Goal: Task Accomplishment & Management: Complete application form

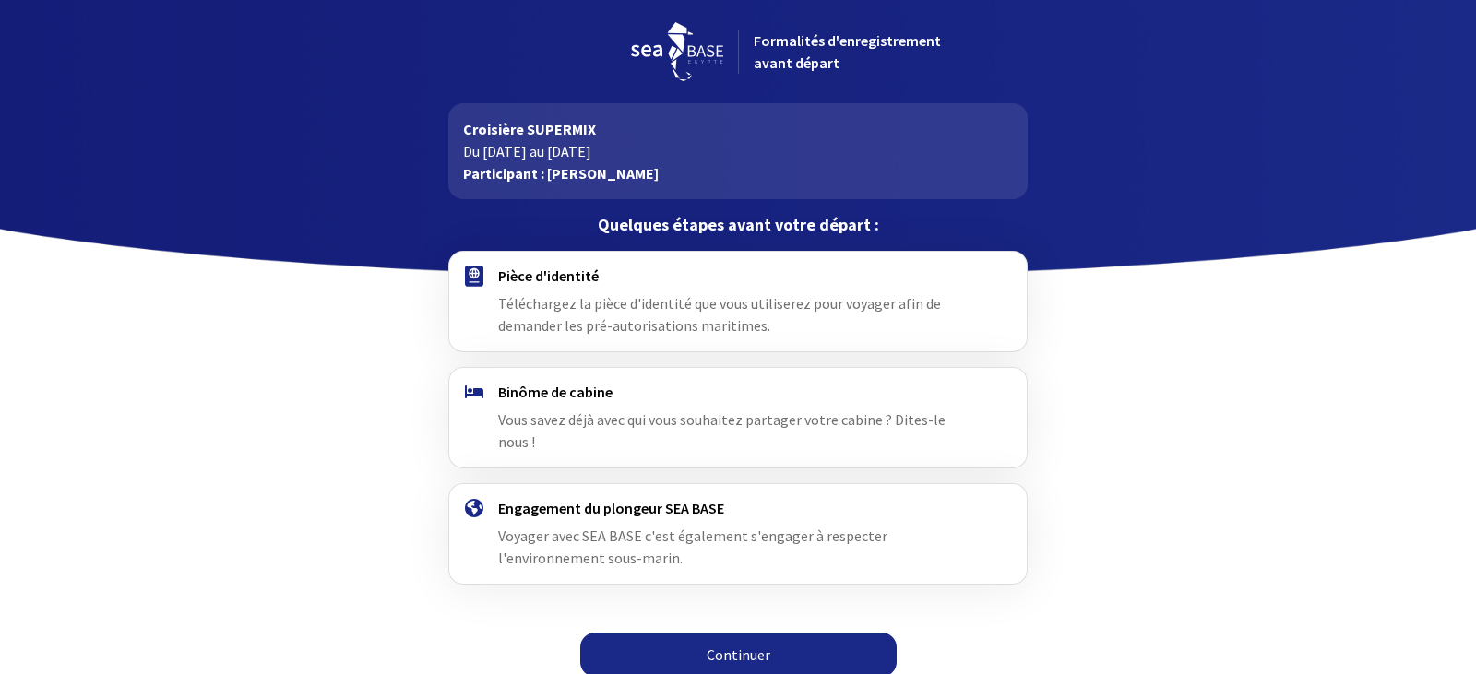
click at [739, 646] on font "Continuer" at bounding box center [739, 655] width 64 height 18
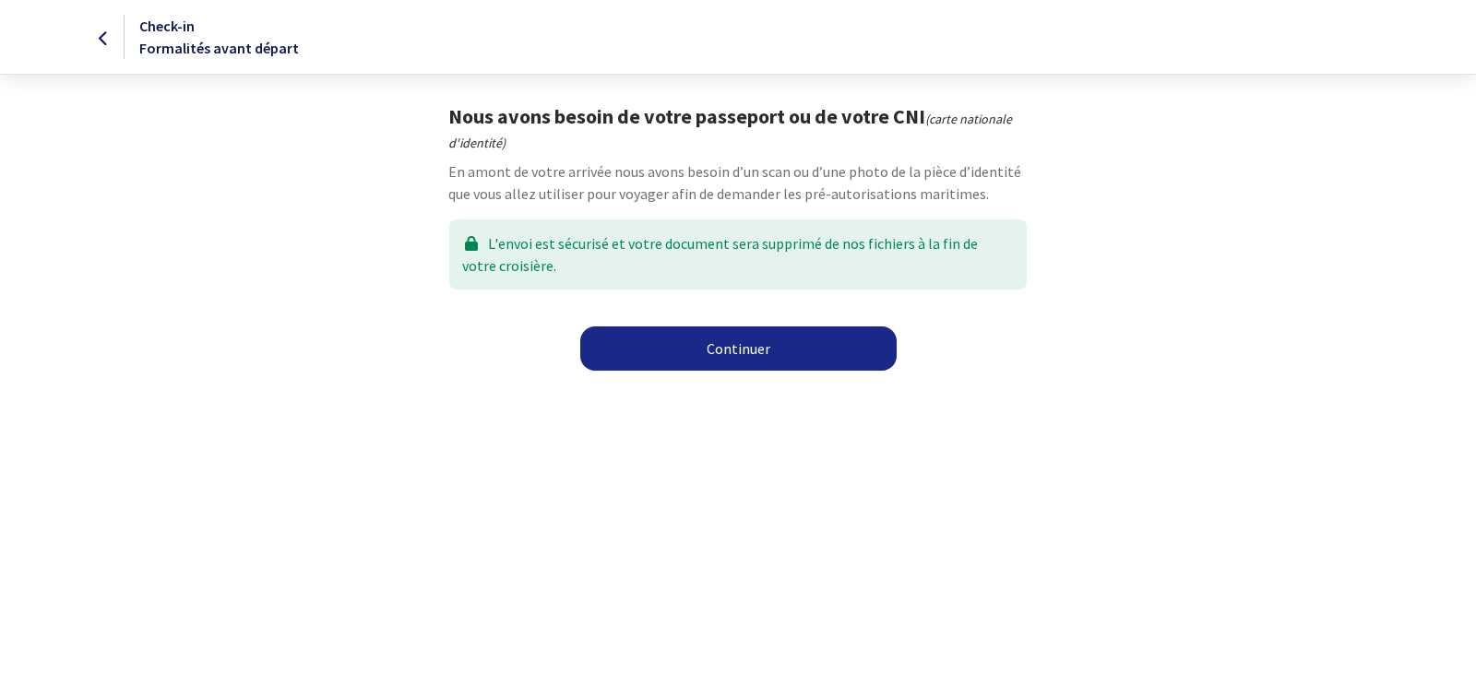
click at [728, 352] on link "Continuer" at bounding box center [738, 349] width 316 height 44
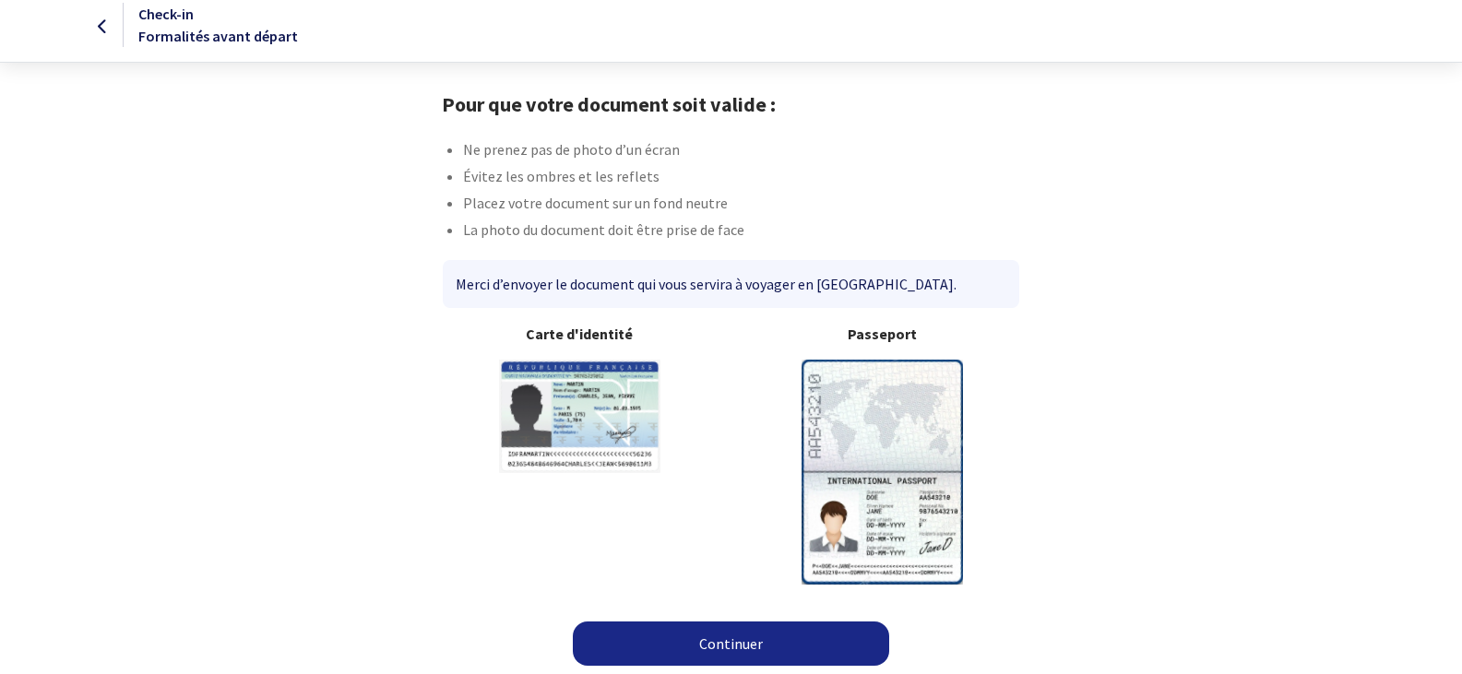
scroll to position [15, 0]
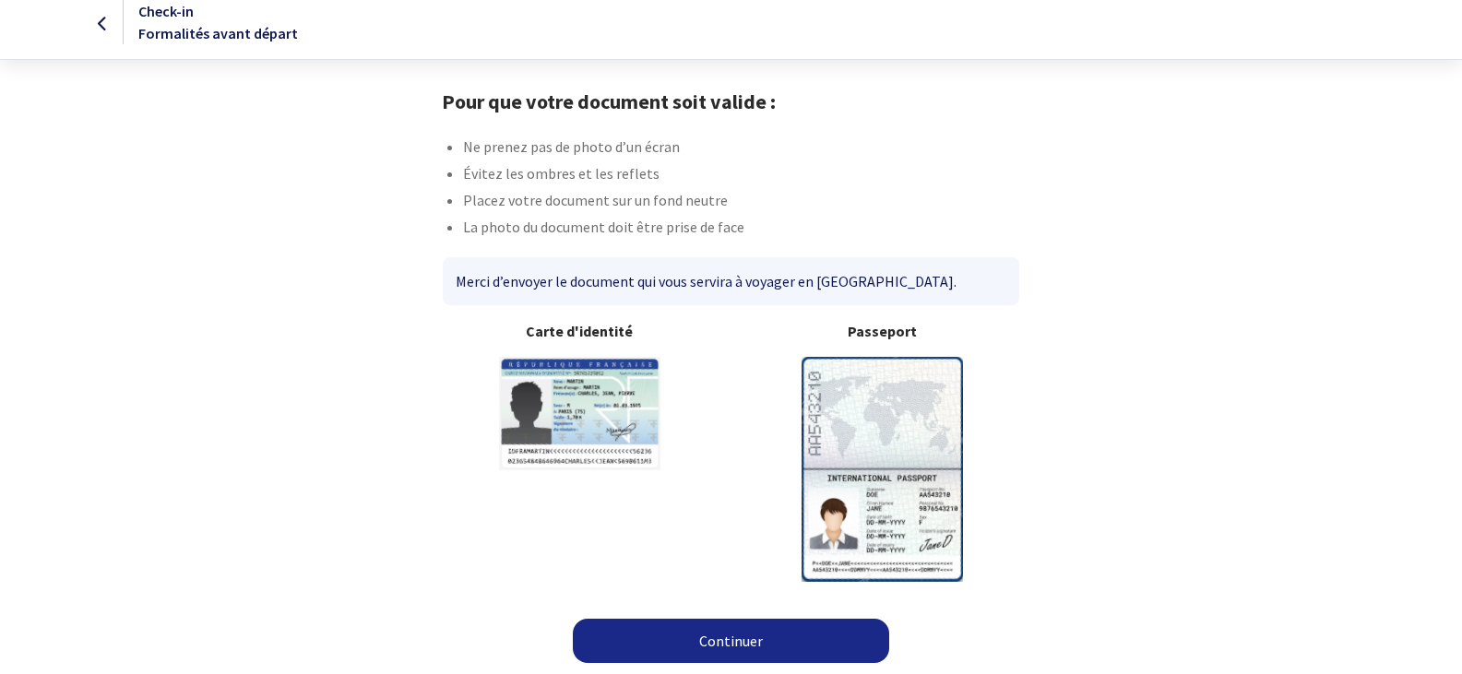
click at [726, 638] on link "Continuer" at bounding box center [731, 641] width 316 height 44
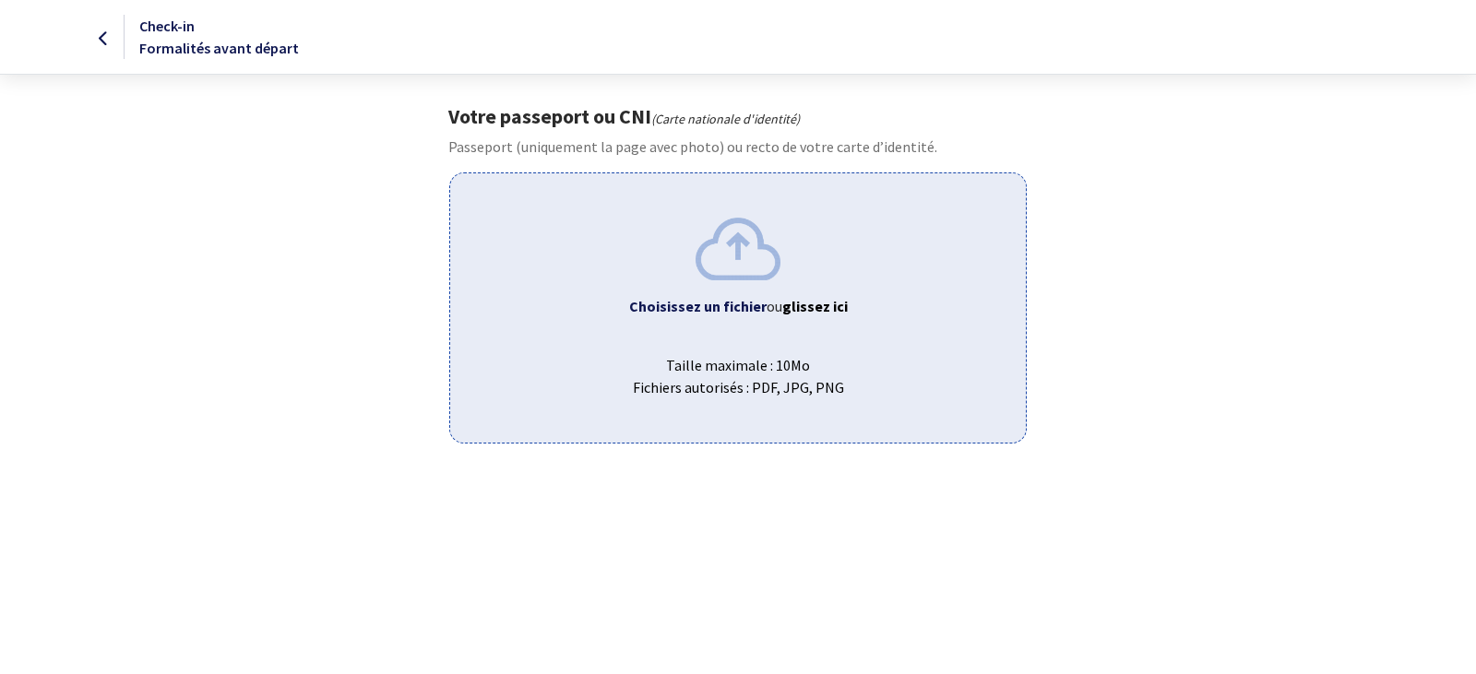
click at [739, 311] on b "Choisissez un fichier" at bounding box center [697, 306] width 137 height 18
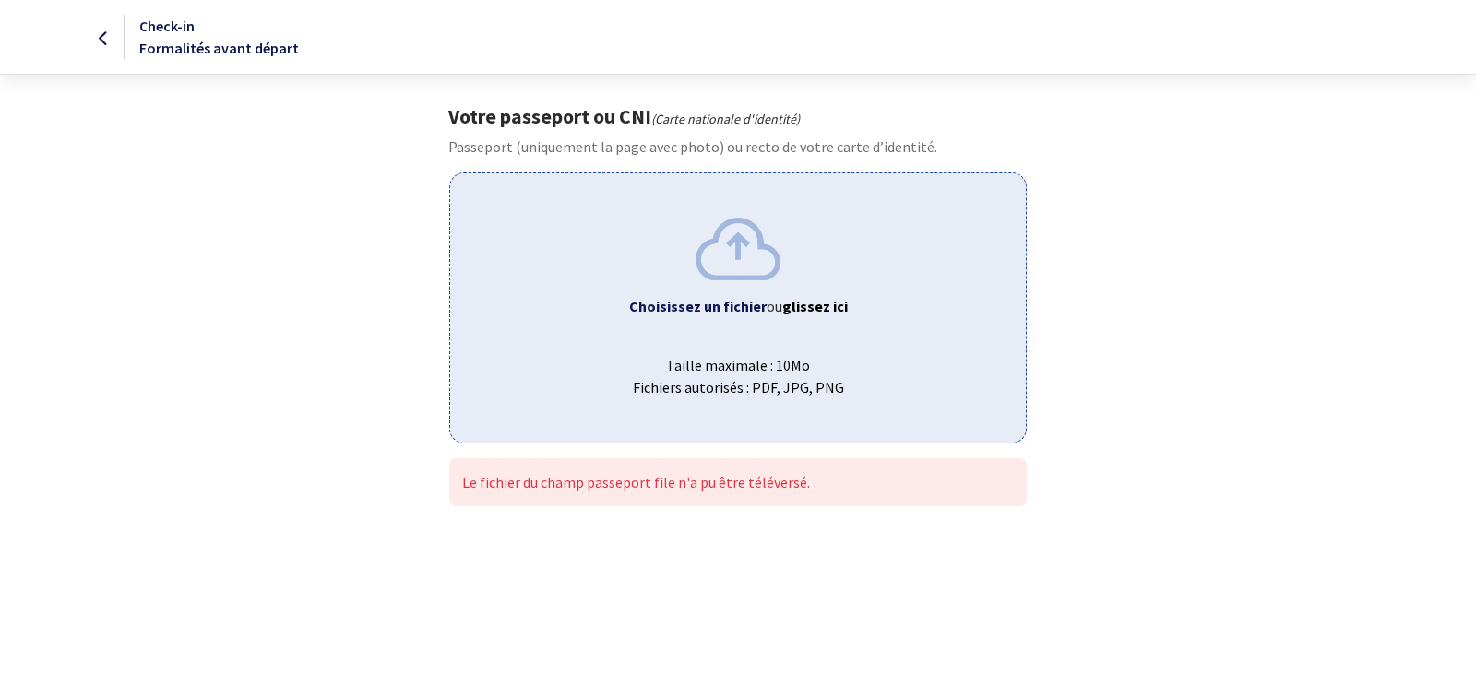
click at [708, 308] on b "Choisissez un fichier" at bounding box center [697, 306] width 137 height 18
